Goal: Transaction & Acquisition: Purchase product/service

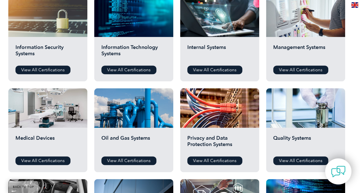
scroll to position [308, 0]
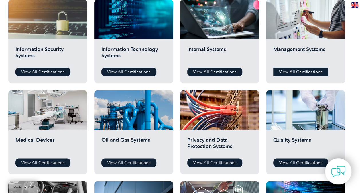
click at [288, 72] on link "View All Certifications" at bounding box center [300, 72] width 55 height 9
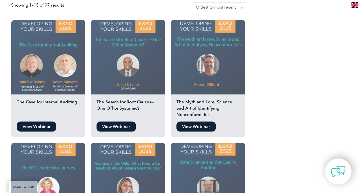
scroll to position [499, 0]
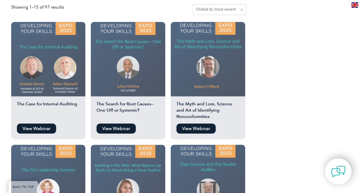
click at [36, 123] on link "View Webinar" at bounding box center [36, 128] width 39 height 10
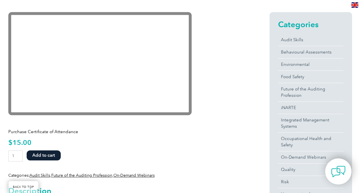
scroll to position [121, 0]
